Goal: Task Accomplishment & Management: Manage account settings

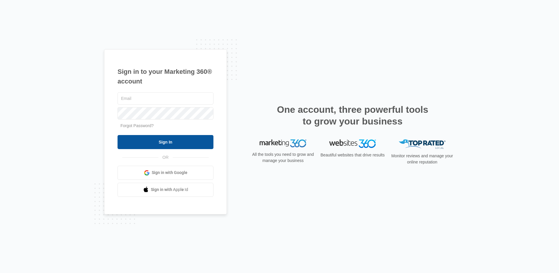
type input "[EMAIL_ADDRESS][PERSON_NAME][DOMAIN_NAME]"
click at [197, 139] on input "Sign In" at bounding box center [166, 142] width 96 height 14
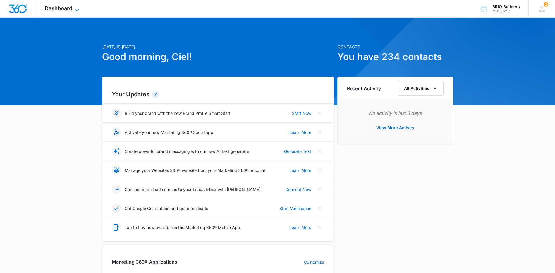
click at [71, 8] on span "Dashboard" at bounding box center [59, 8] width 28 height 6
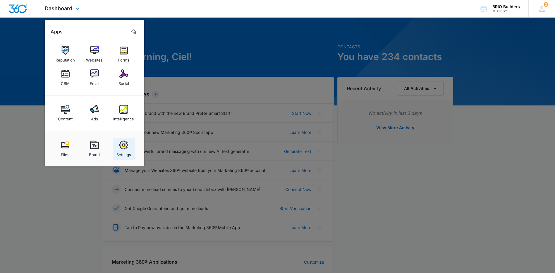
click at [121, 147] on img at bounding box center [123, 144] width 9 height 9
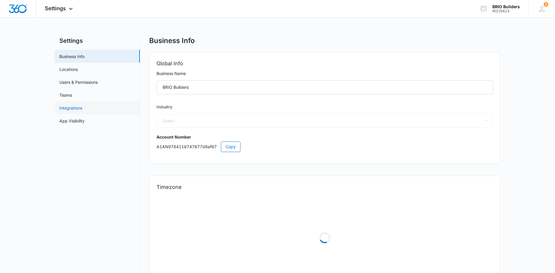
select select "4"
select select "US"
select select "America/Denver"
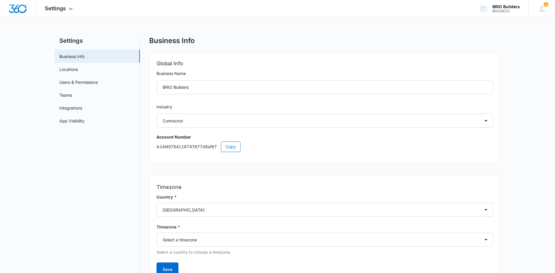
click at [65, 4] on div "Settings Apps Reputation Websites Forms CRM Email Social Content Ads Intelligen…" at bounding box center [59, 8] width 47 height 17
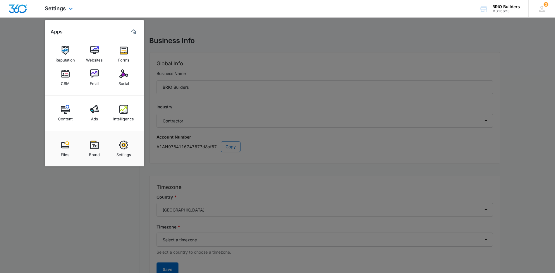
click at [136, 28] on div "Marketing 360® Dashboard" at bounding box center [133, 31] width 9 height 9
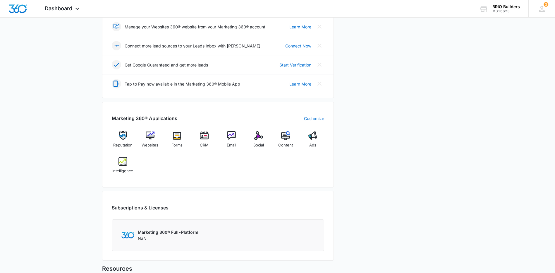
scroll to position [126, 0]
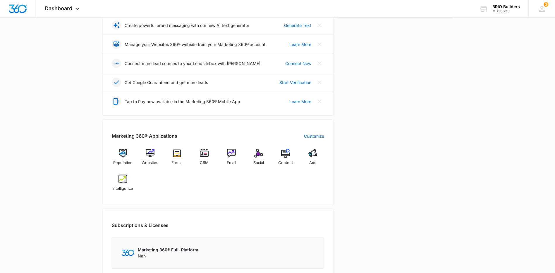
click at [230, 238] on div "Marketing 360® Full-Platform NaN" at bounding box center [218, 253] width 212 height 32
click at [235, 252] on div "Marketing 360® Full-Platform NaN" at bounding box center [217, 252] width 193 height 12
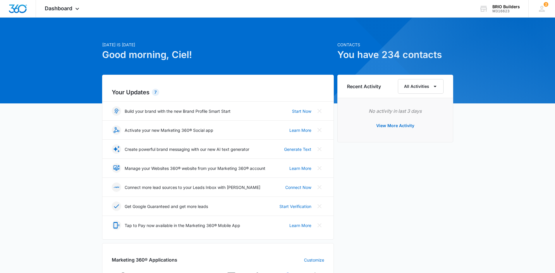
scroll to position [0, 0]
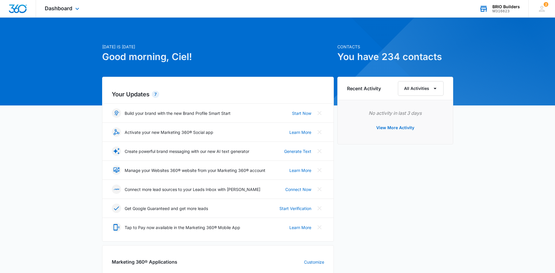
click at [504, 7] on div "BRIO Builders" at bounding box center [506, 6] width 28 height 5
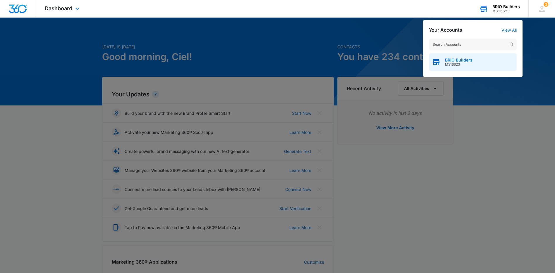
click at [479, 66] on div "BRIO Builders M316623" at bounding box center [473, 62] width 88 height 18
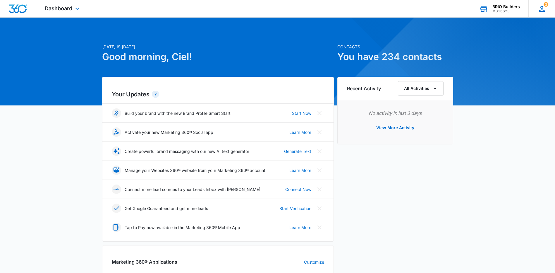
click at [543, 10] on icon at bounding box center [542, 9] width 6 height 6
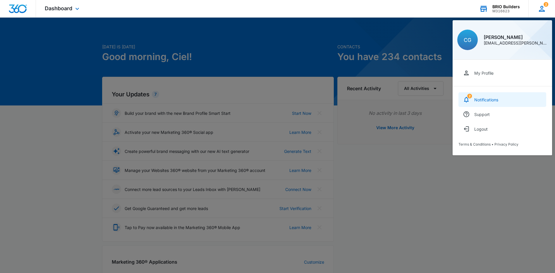
click at [510, 98] on link "2 Notifications" at bounding box center [502, 99] width 88 height 15
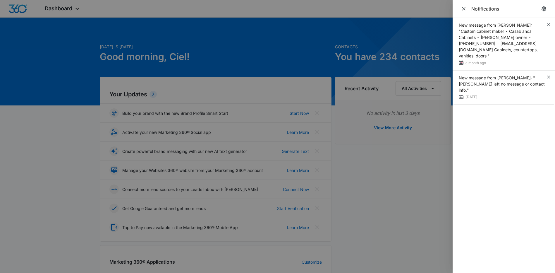
click at [28, 101] on div at bounding box center [277, 136] width 555 height 273
